Goal: Task Accomplishment & Management: Manage account settings

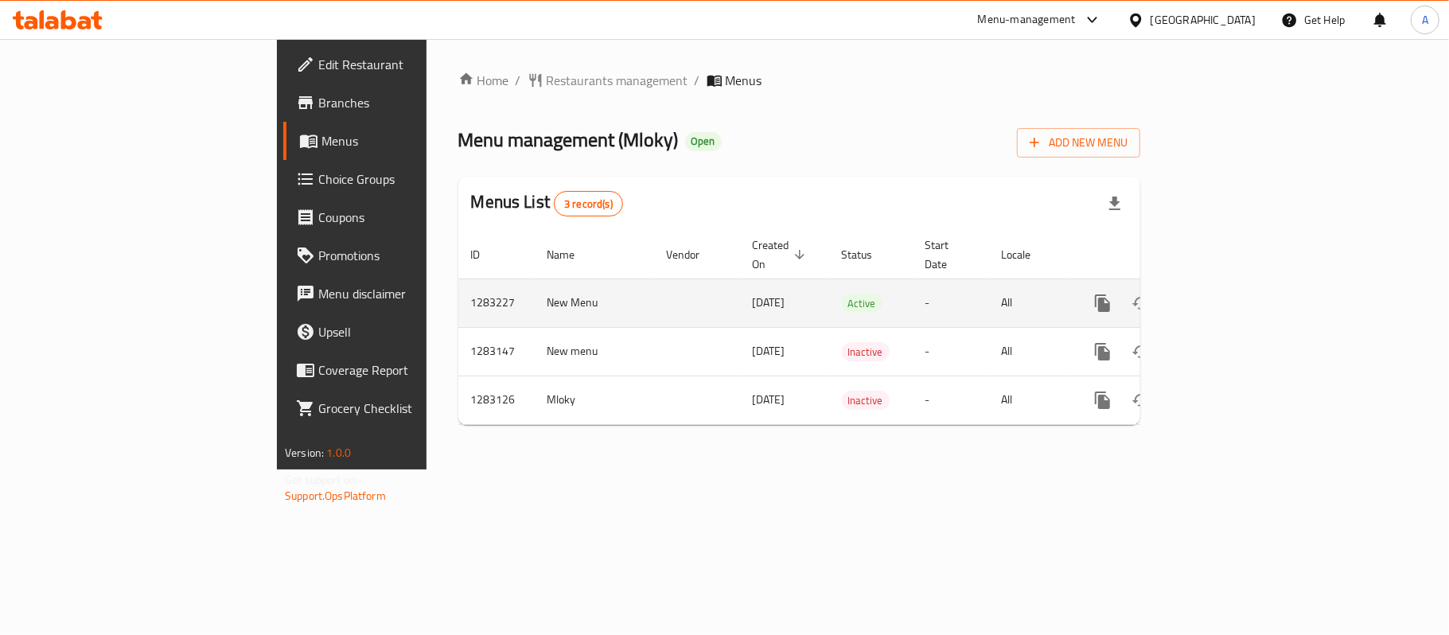
click at [1227, 294] on icon "enhanced table" at bounding box center [1217, 303] width 19 height 19
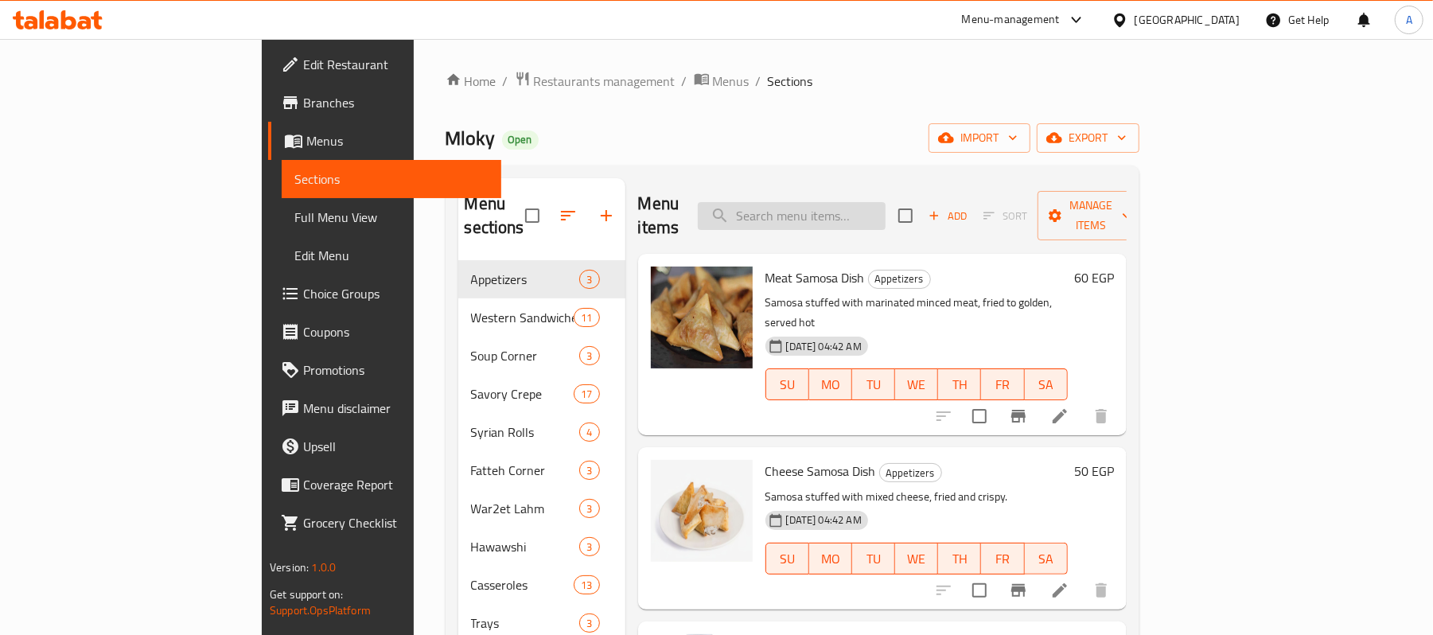
click at [885, 205] on input "search" at bounding box center [792, 216] width 188 height 28
paste input "Hot Dog Sandwich"
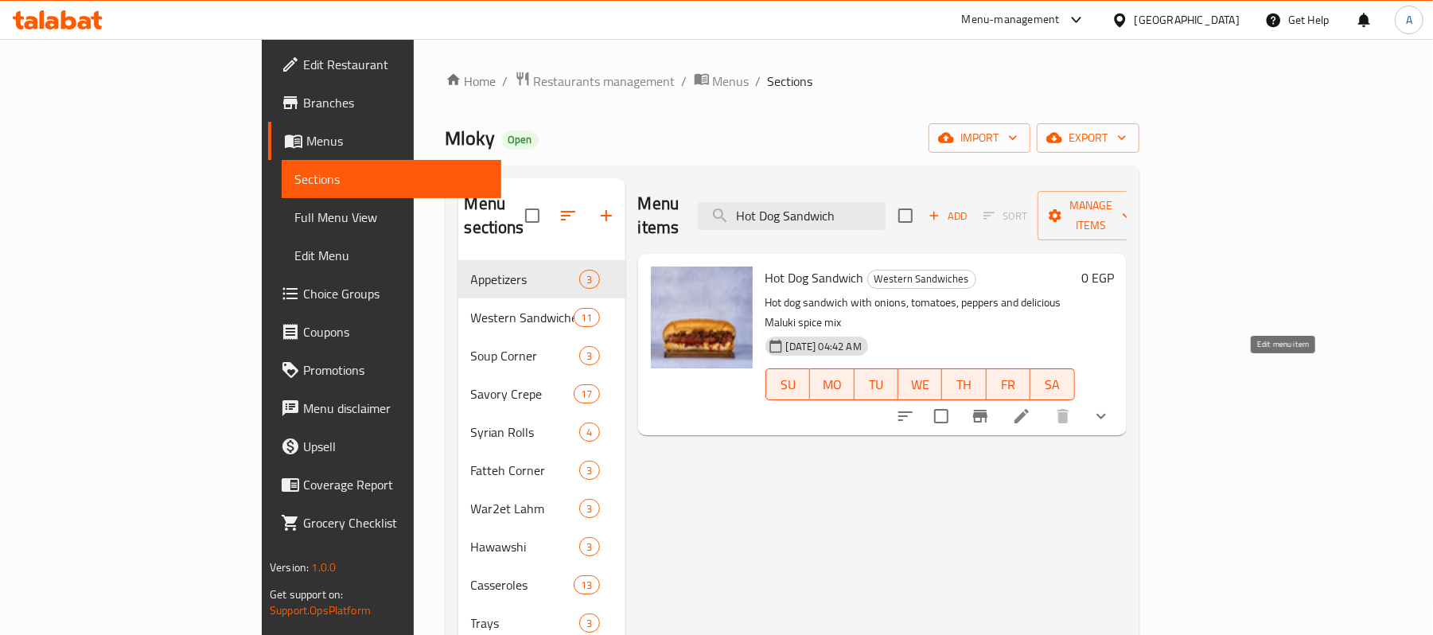
type input "Hot Dog Sandwich"
click at [1029, 409] on icon at bounding box center [1021, 416] width 14 height 14
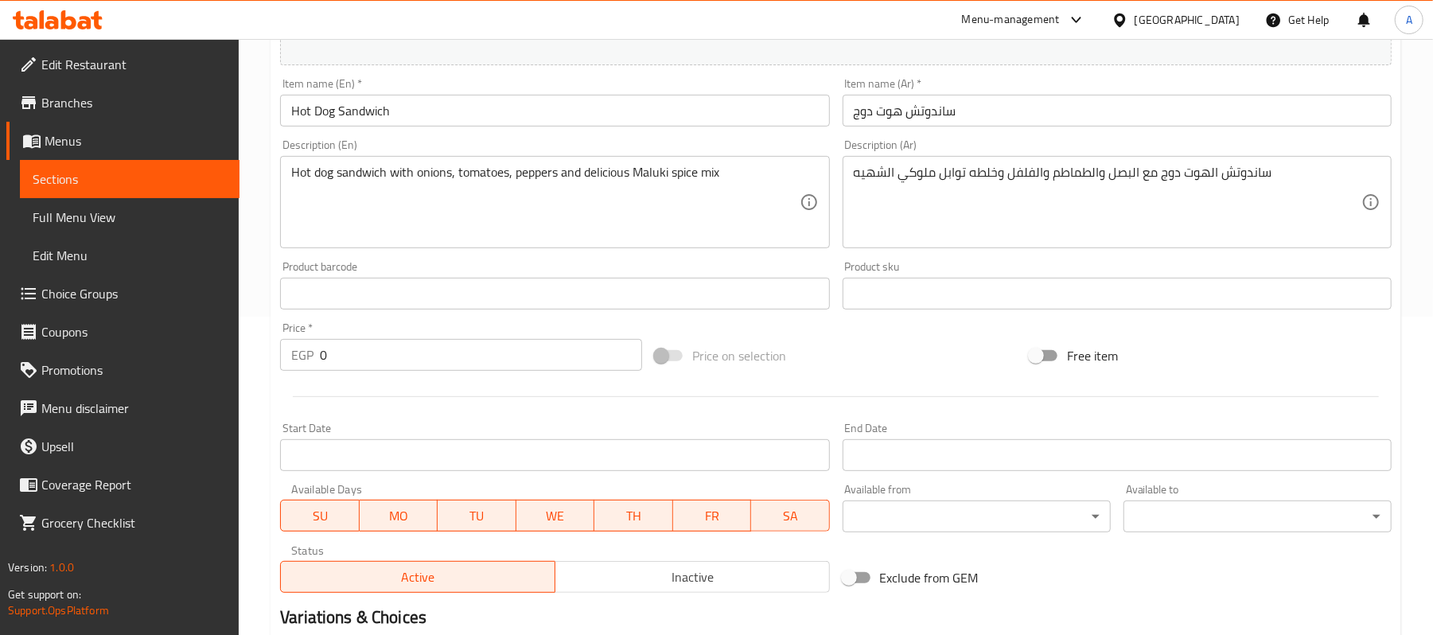
scroll to position [503, 0]
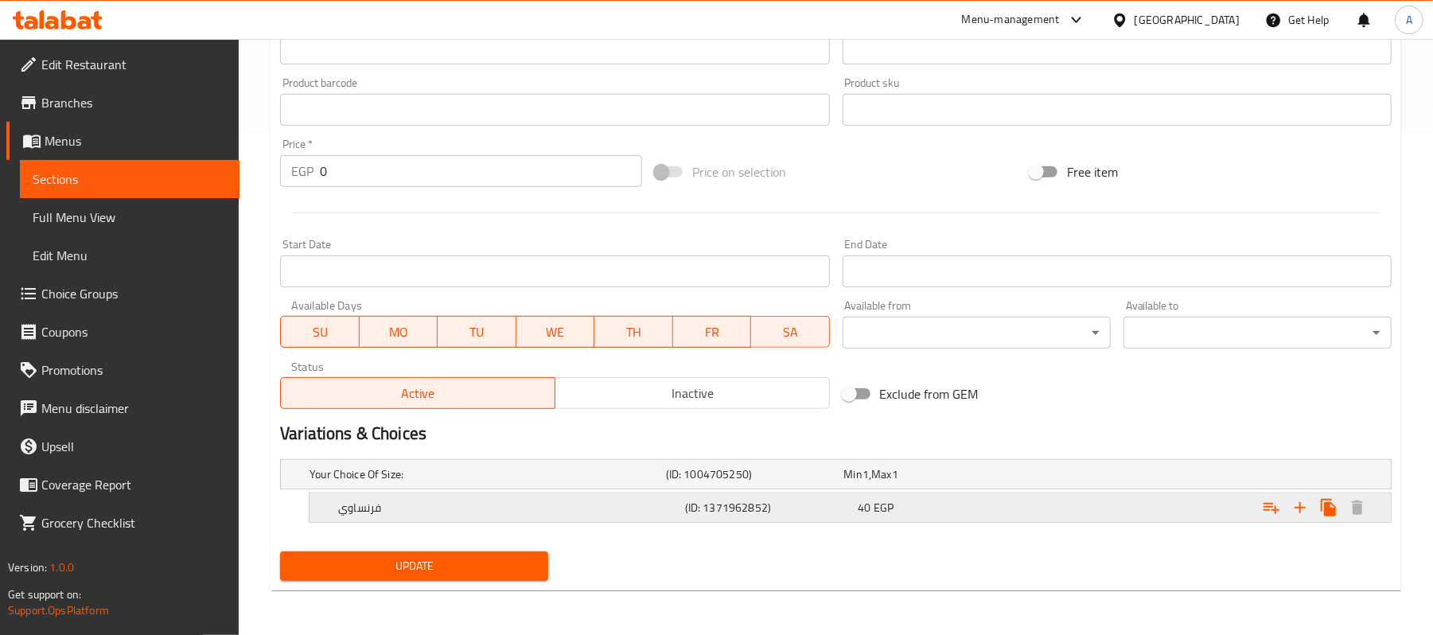
click at [437, 513] on h5 "فرنساوي" at bounding box center [508, 508] width 340 height 16
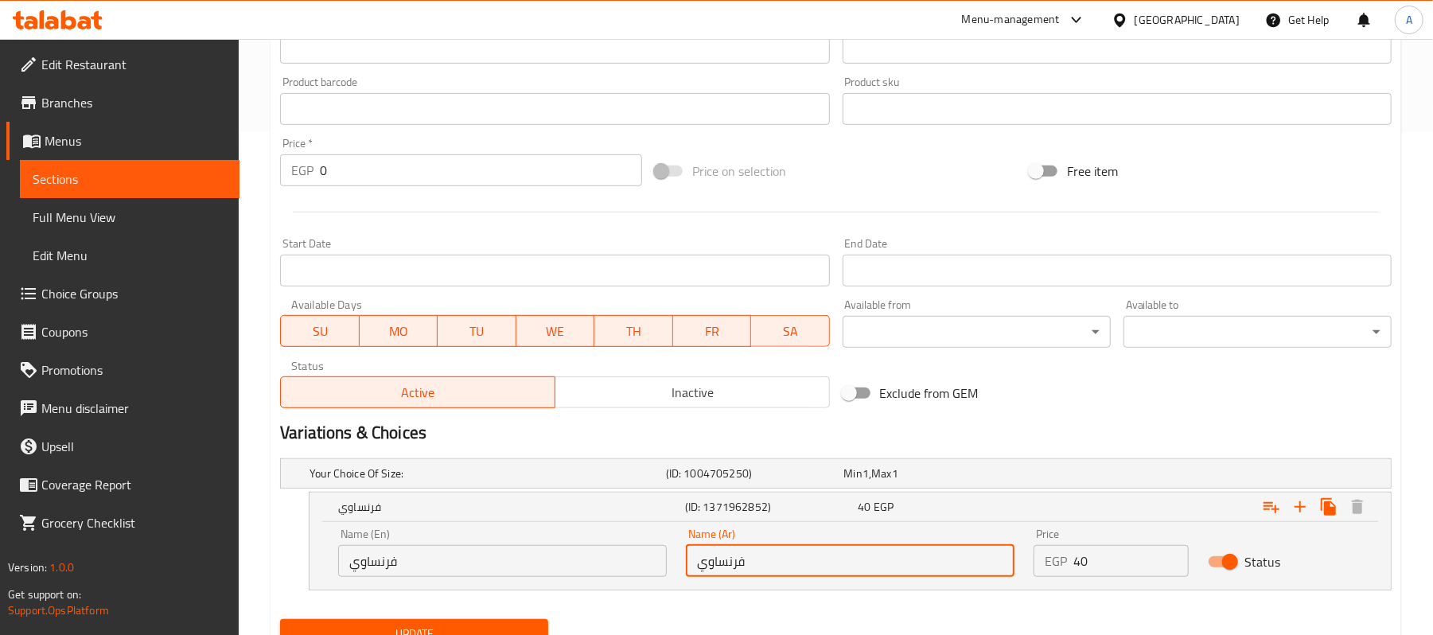
click at [730, 564] on input "فرنساوي" at bounding box center [850, 561] width 329 height 32
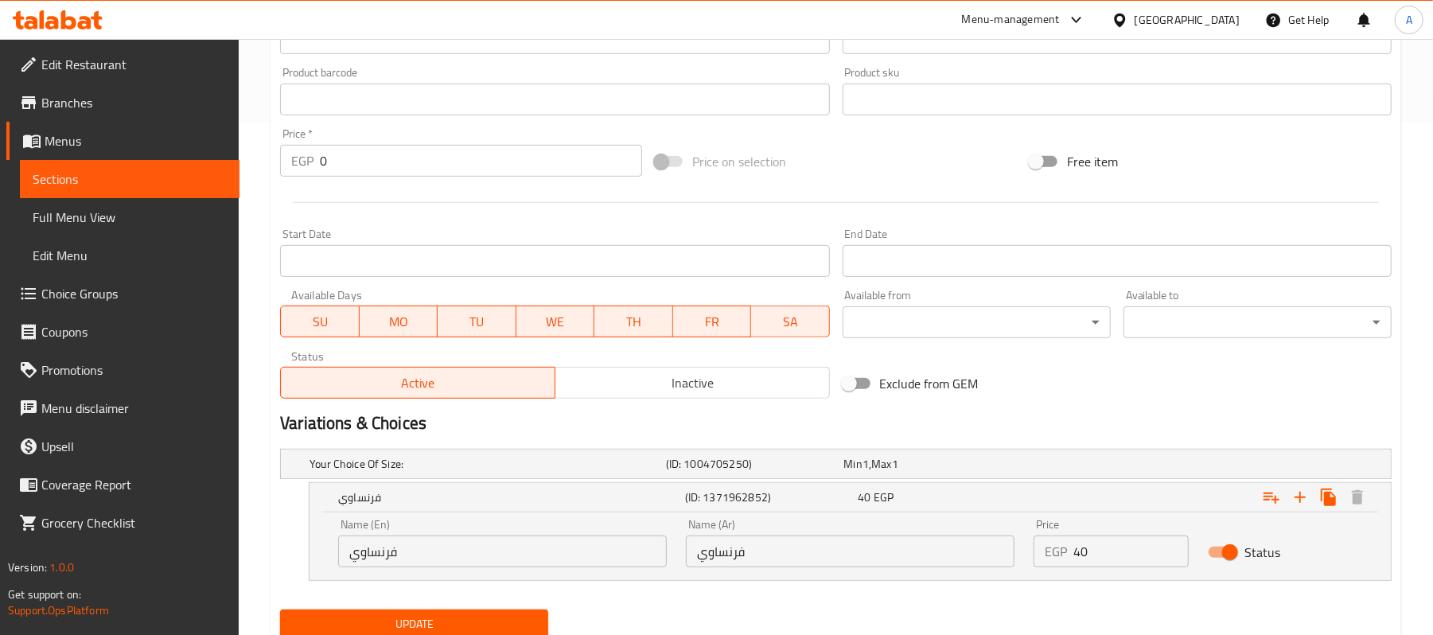
scroll to position [571, 0]
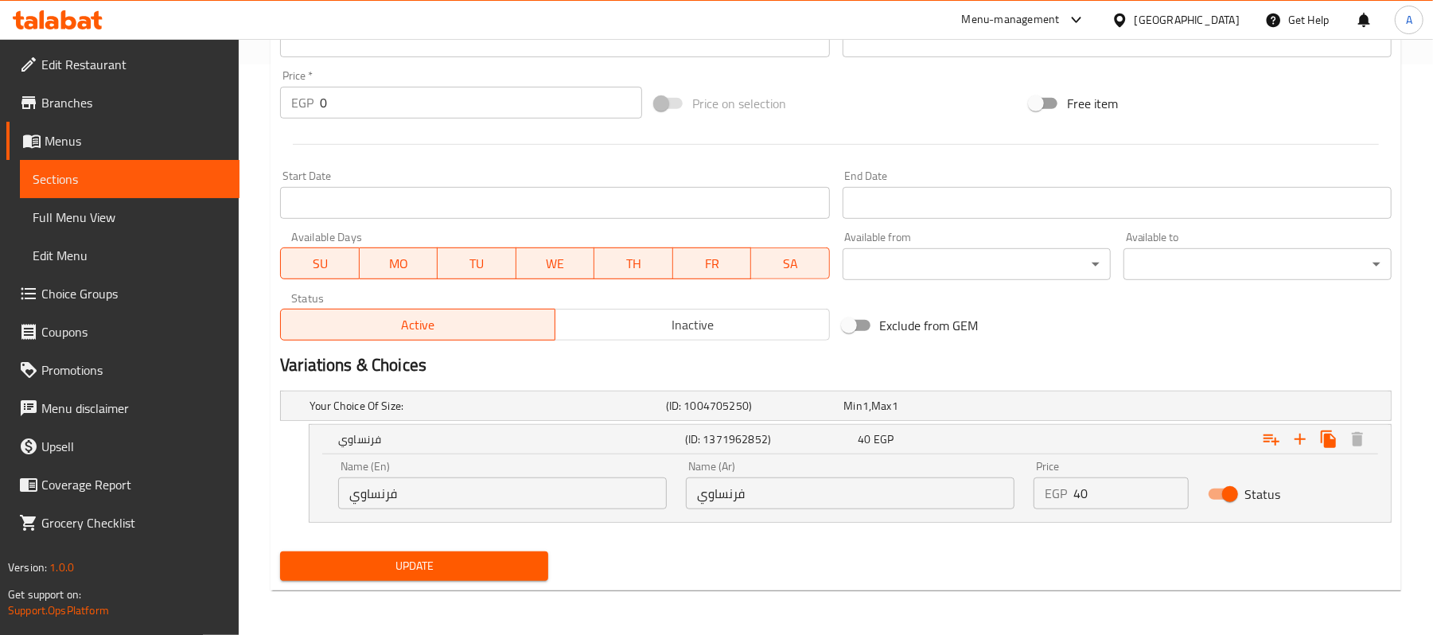
click at [450, 491] on input "فرنساوي" at bounding box center [502, 493] width 329 height 32
paste input "French"
type input "French"
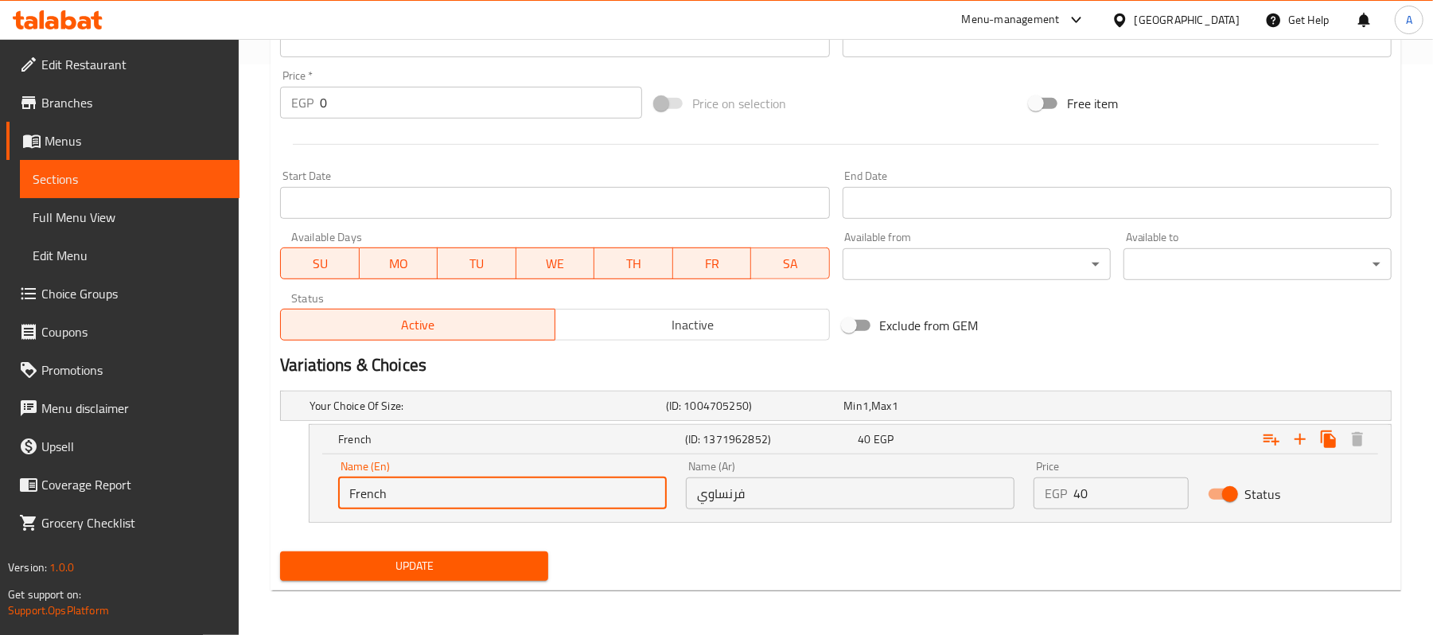
click at [444, 566] on span "Update" at bounding box center [414, 566] width 243 height 20
click at [420, 539] on nav at bounding box center [835, 532] width 1111 height 13
click at [404, 570] on span "Update" at bounding box center [414, 566] width 243 height 20
click at [404, 570] on div at bounding box center [716, 317] width 1433 height 635
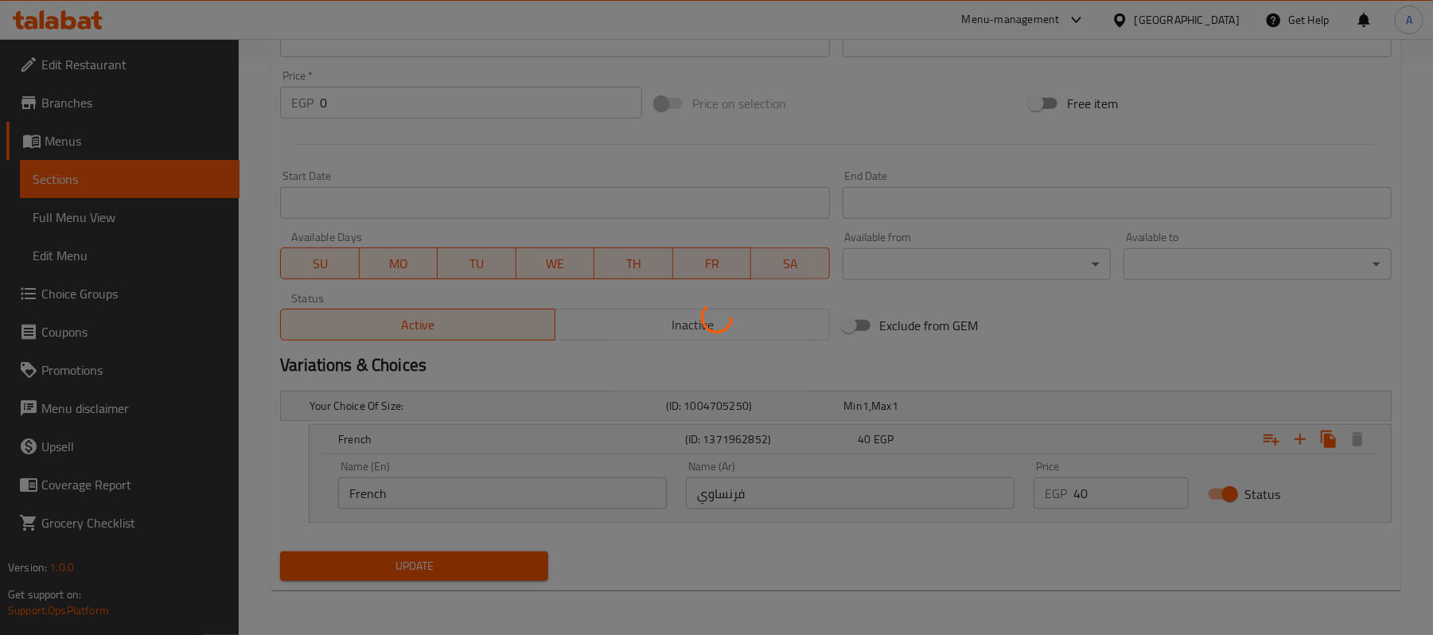
click at [180, 172] on div at bounding box center [716, 317] width 1433 height 635
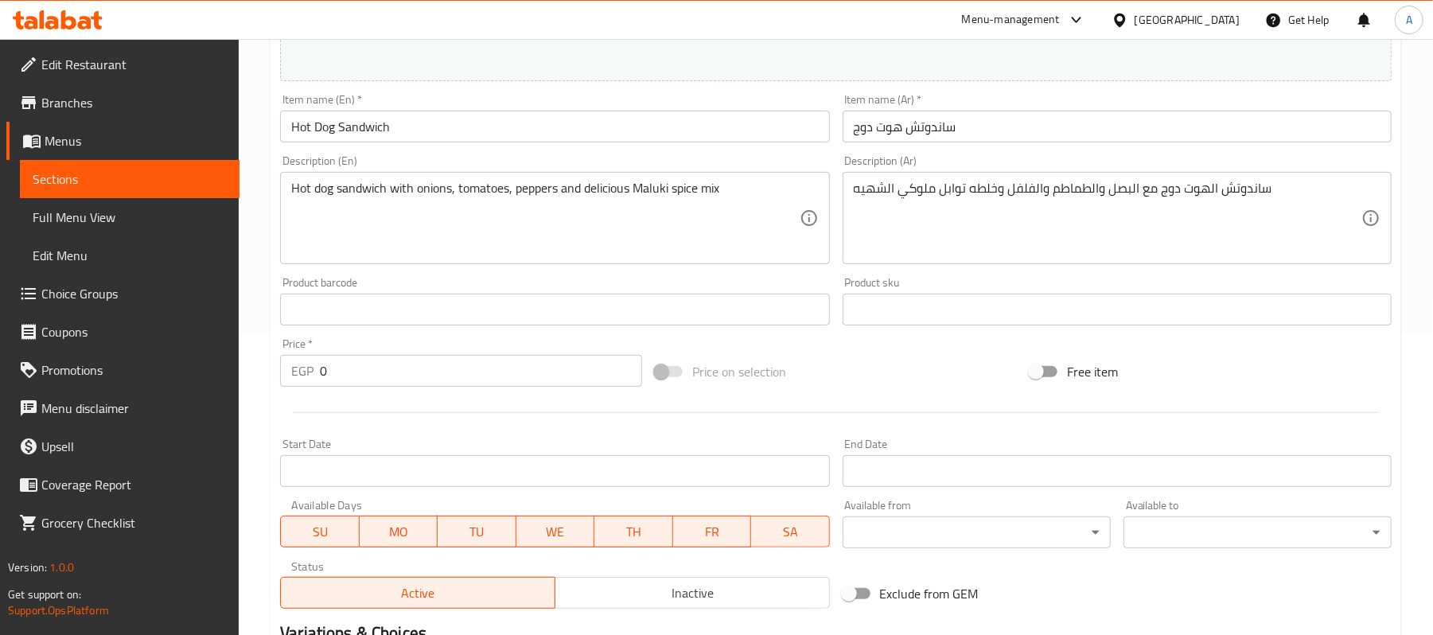
scroll to position [360, 0]
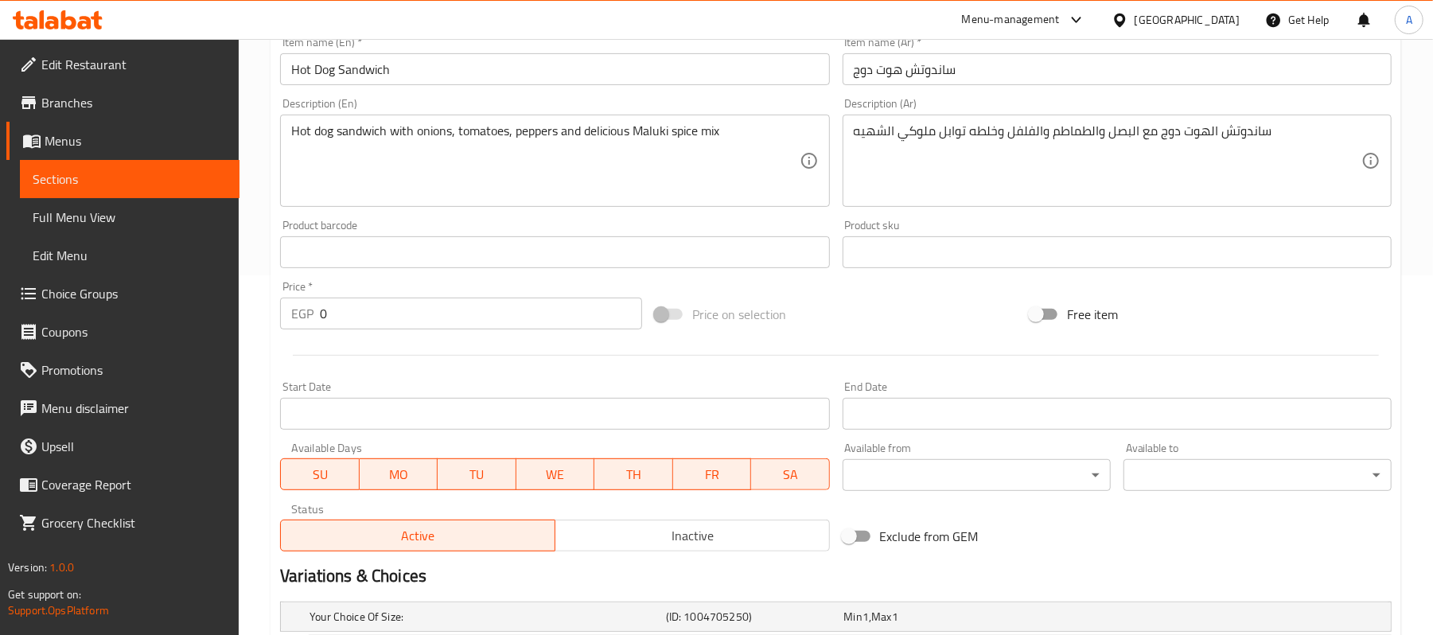
click at [376, 68] on input "Hot Dog Sandwich" at bounding box center [554, 69] width 549 height 32
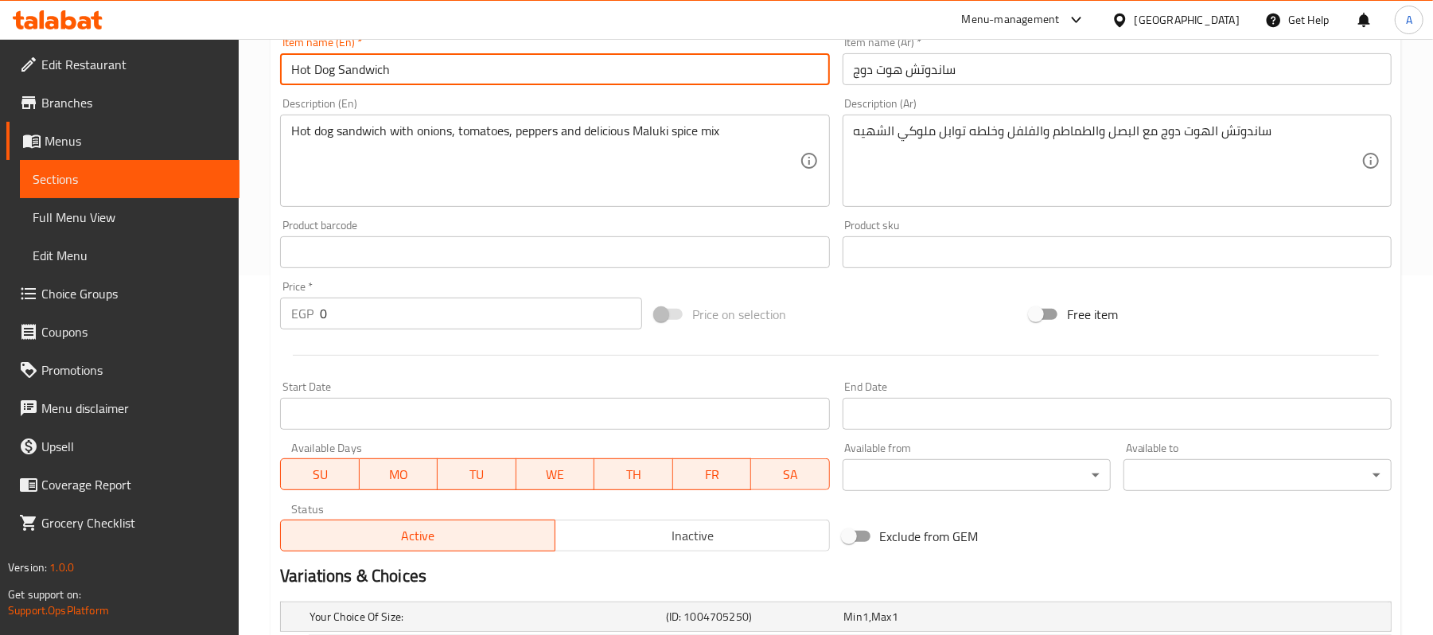
click at [376, 68] on input "Hot Dog Sandwich" at bounding box center [554, 69] width 549 height 32
click at [108, 173] on span "Sections" at bounding box center [130, 178] width 194 height 19
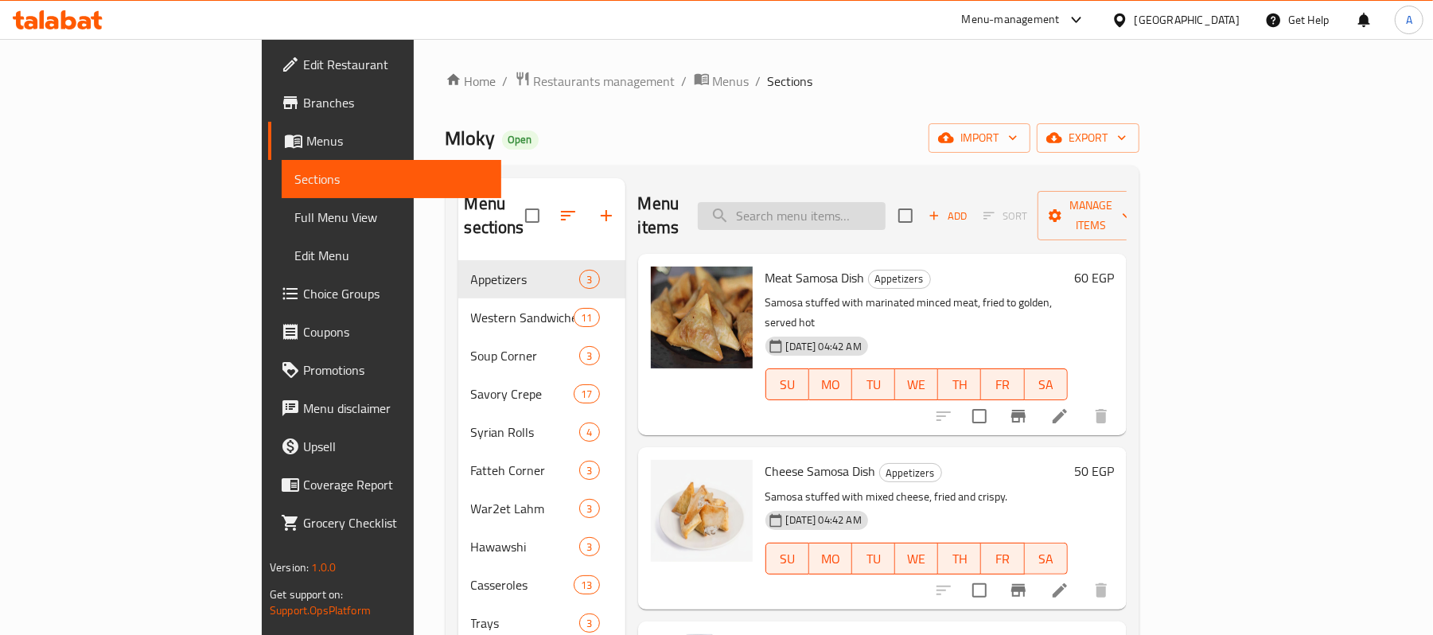
click at [885, 202] on input "search" at bounding box center [792, 216] width 188 height 28
paste input "Hot Dog Sandwich"
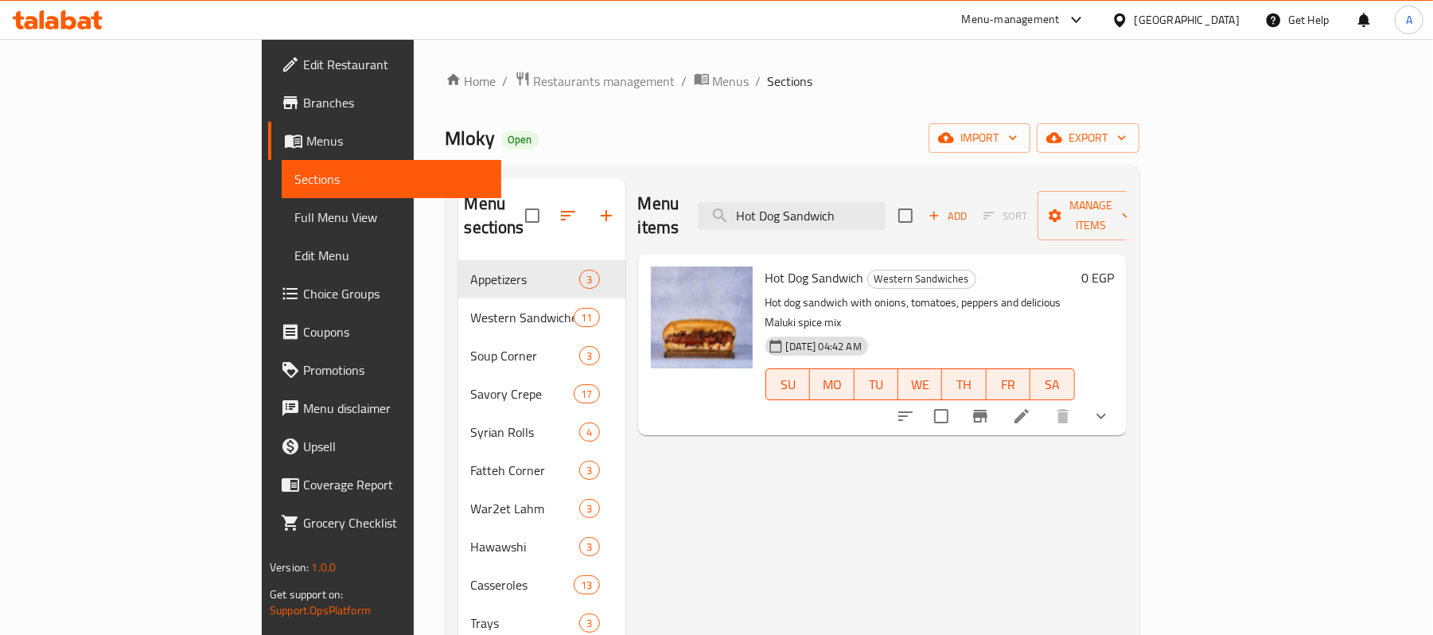
type input "Hot Dog Sandwich"
click at [1106, 414] on icon "show more" at bounding box center [1101, 417] width 10 height 6
